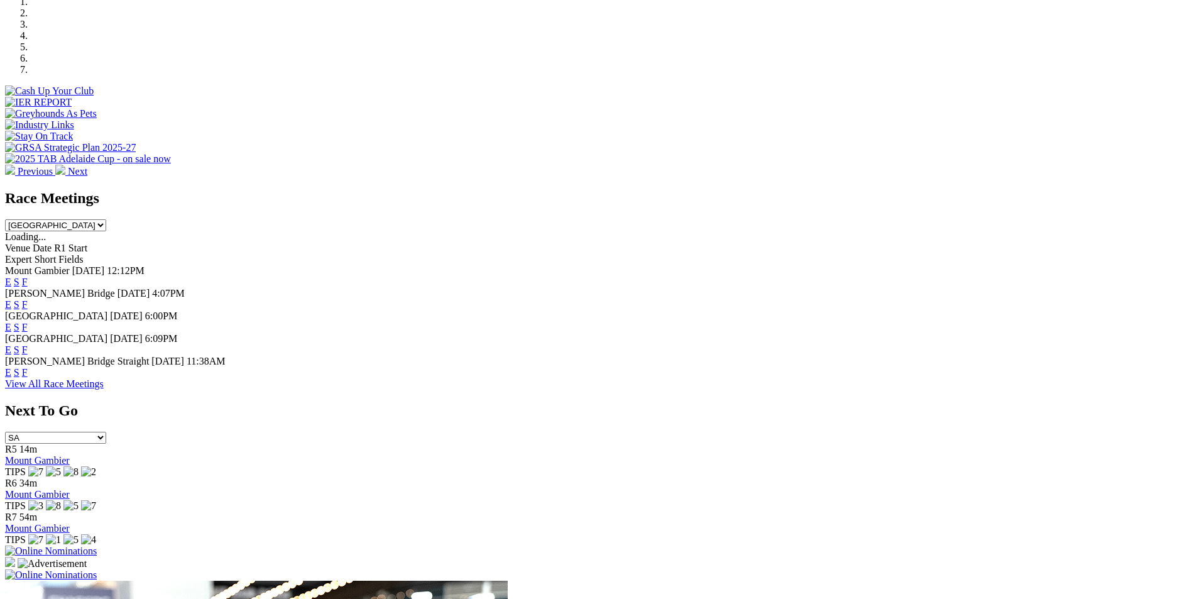
scroll to position [523, 0]
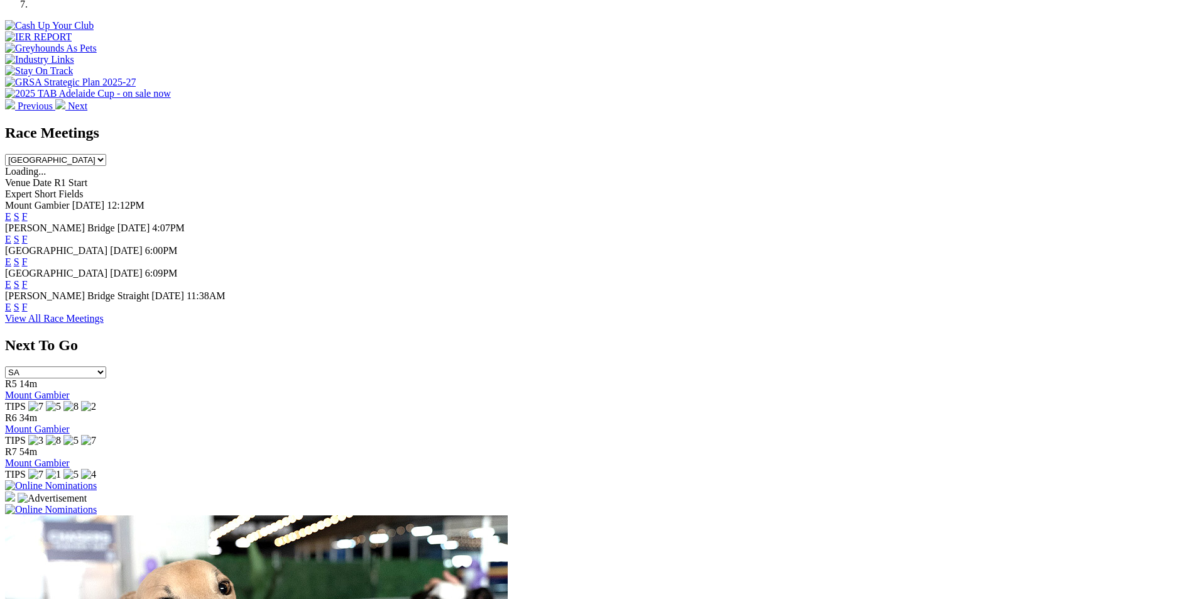
click at [28, 234] on link "F" at bounding box center [25, 239] width 6 height 11
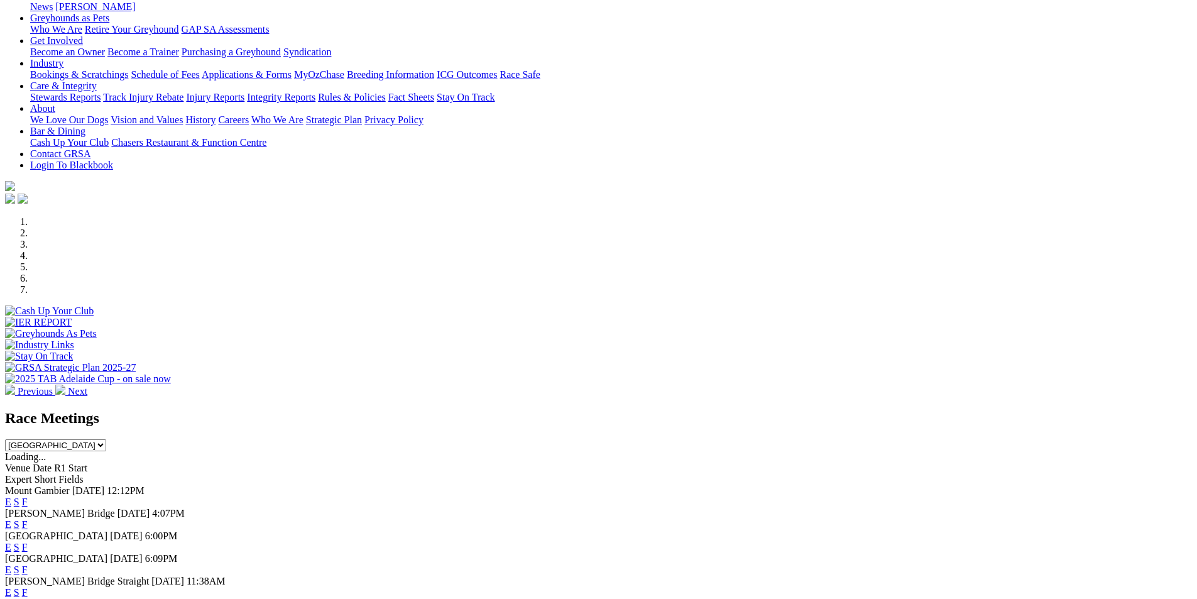
scroll to position [334, 0]
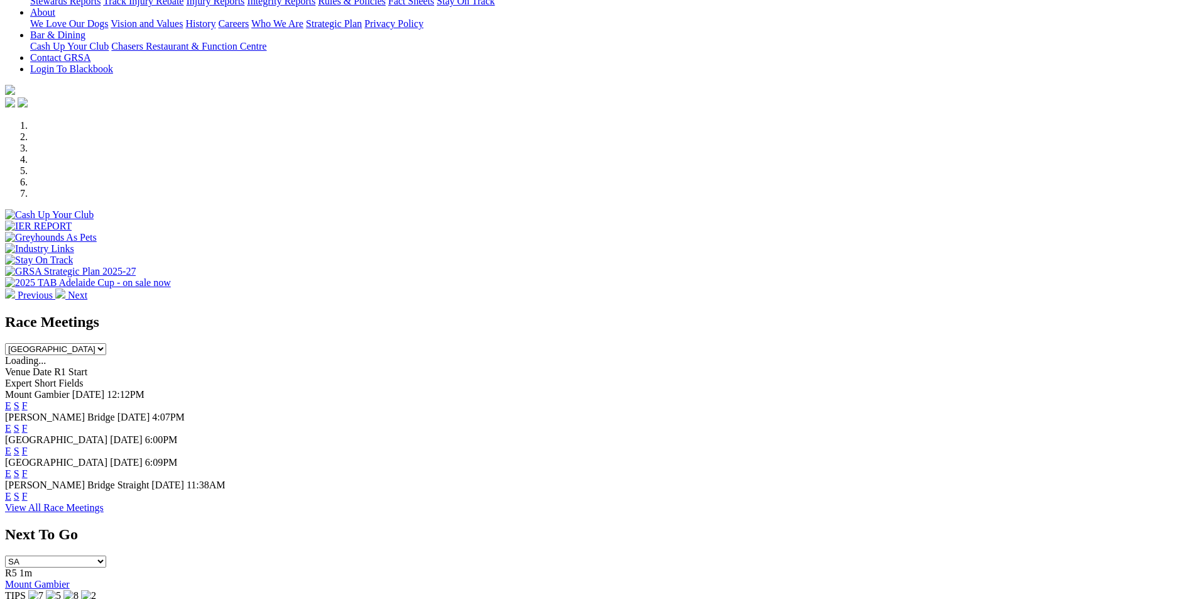
click at [28, 423] on link "F" at bounding box center [25, 428] width 6 height 11
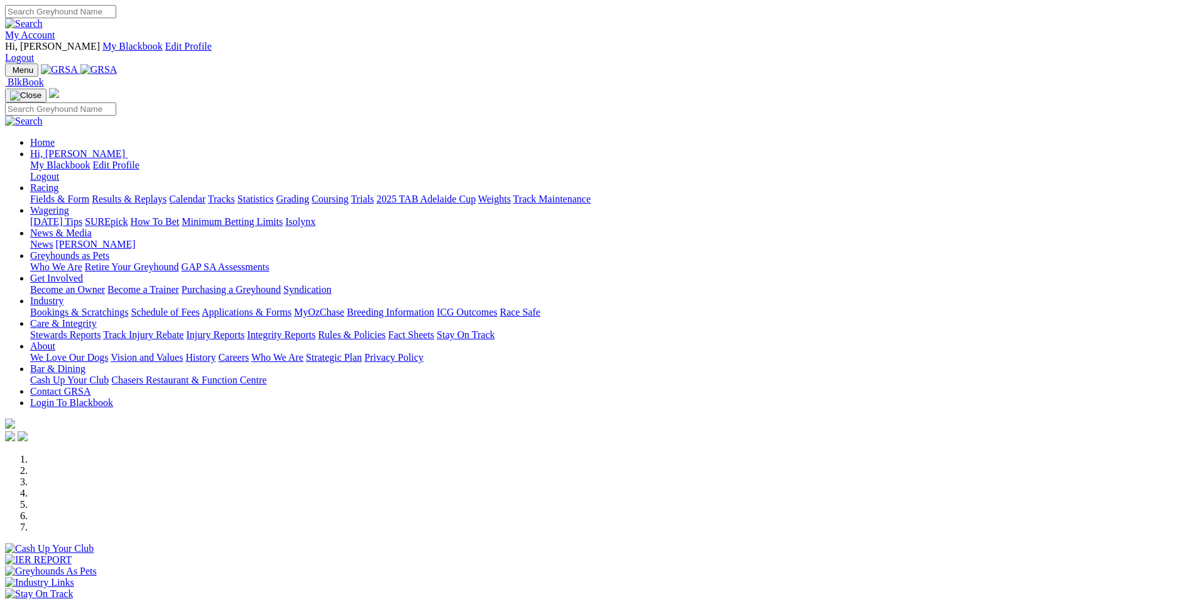
scroll to position [334, 0]
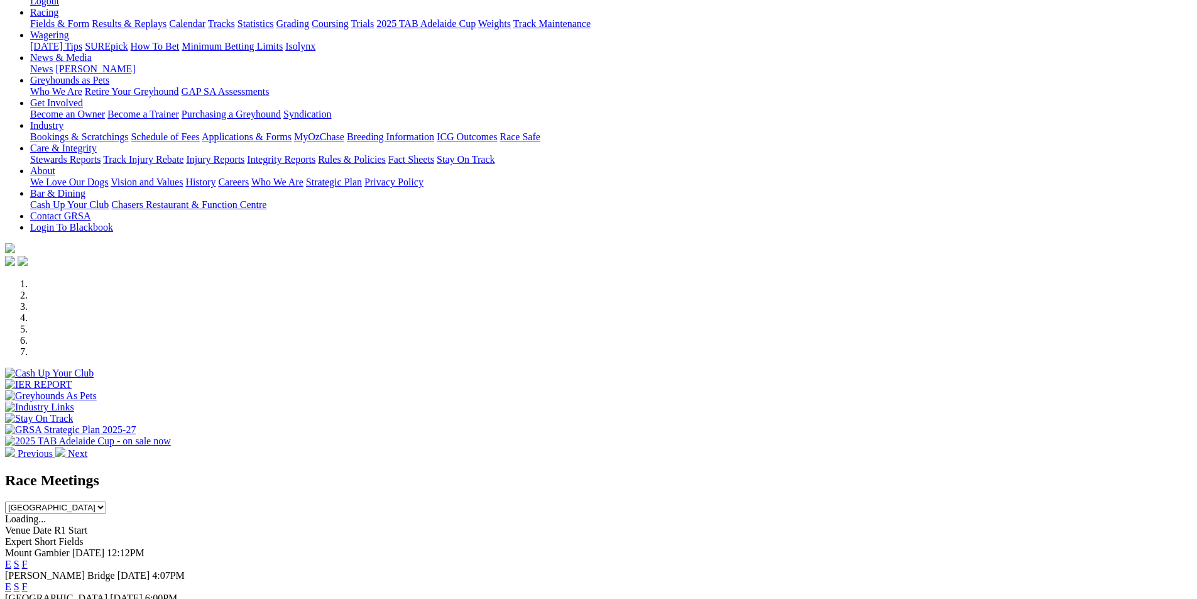
scroll to position [0, 0]
